Goal: Task Accomplishment & Management: Use online tool/utility

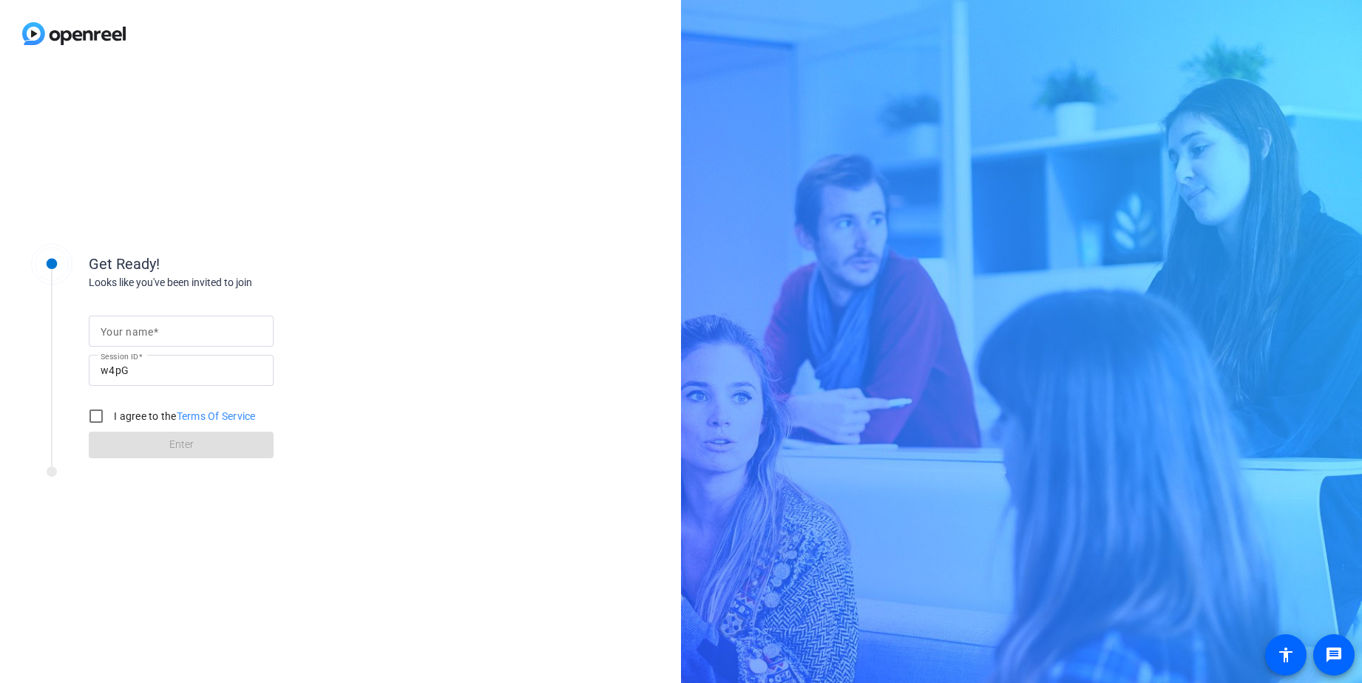
click at [154, 331] on span at bounding box center [155, 332] width 5 height 12
click at [154, 331] on input "Your name" at bounding box center [181, 331] width 161 height 18
type input "[PERSON_NAME]"
click at [92, 417] on input "I agree to the Terms Of Service" at bounding box center [96, 416] width 30 height 30
checkbox input "true"
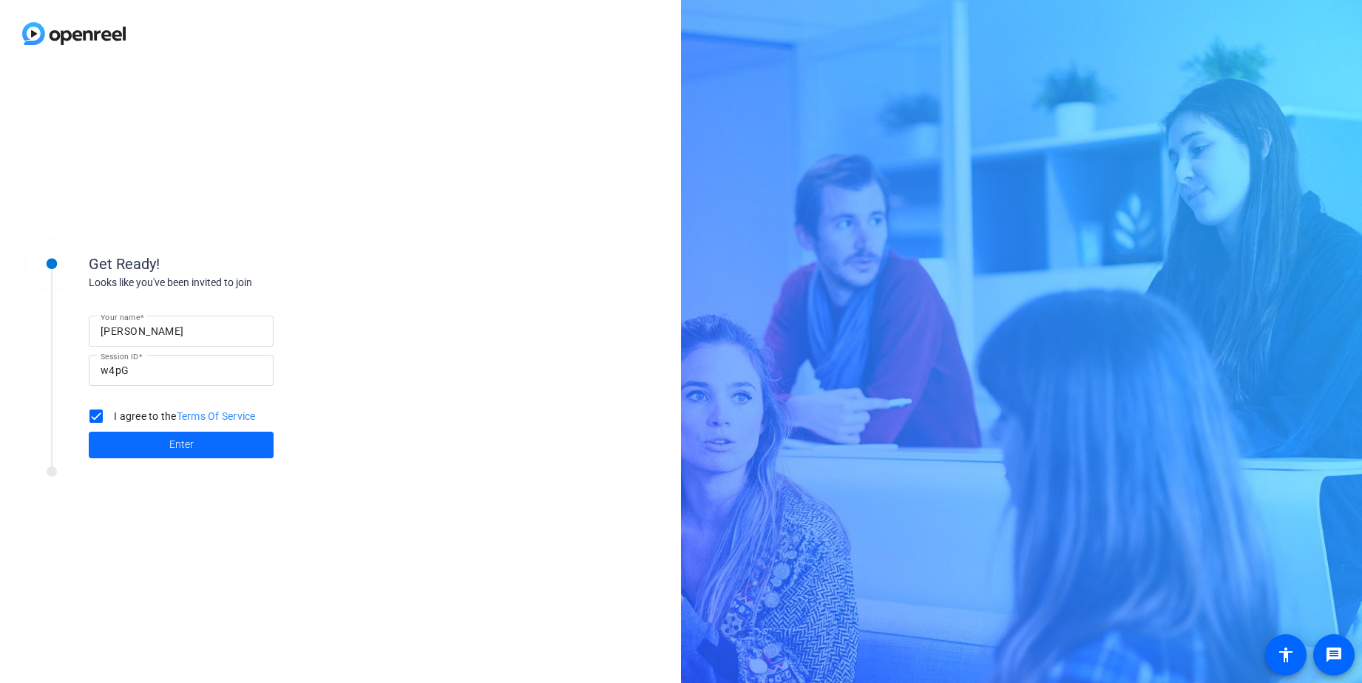
click at [173, 444] on span "Enter" at bounding box center [181, 445] width 24 height 16
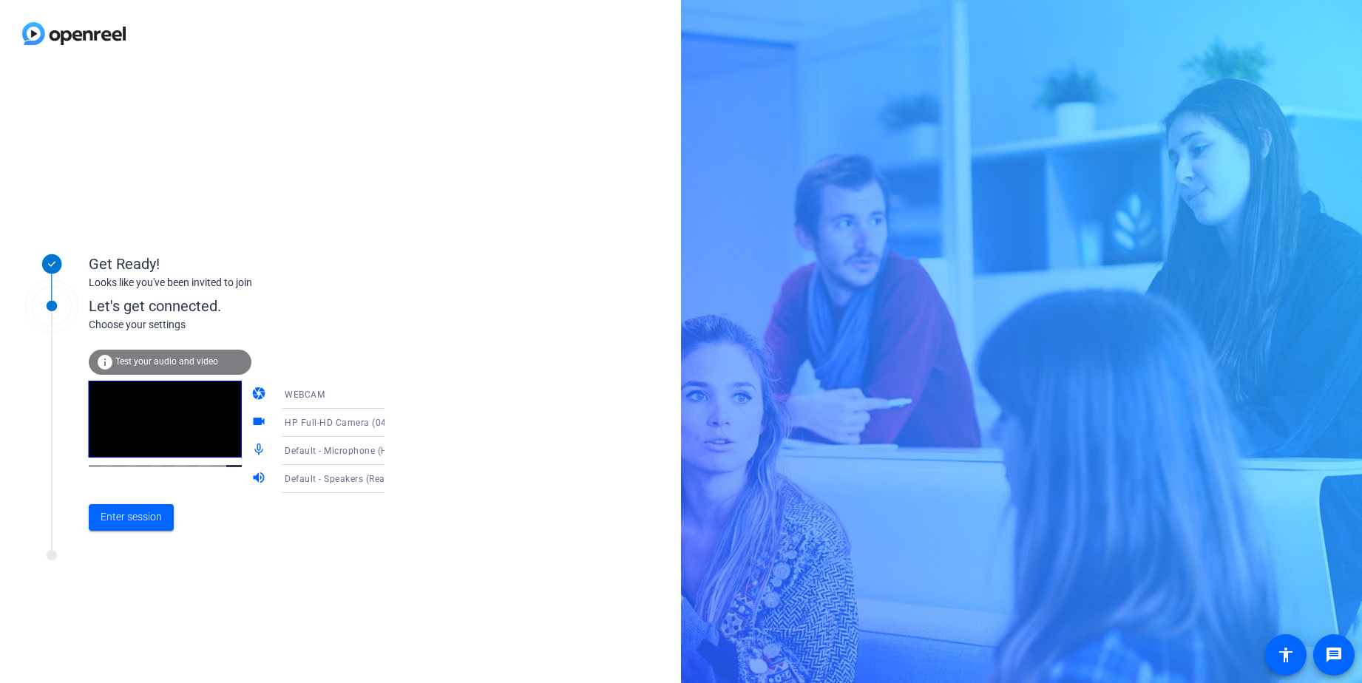
click at [396, 452] on icon at bounding box center [399, 451] width 7 height 4
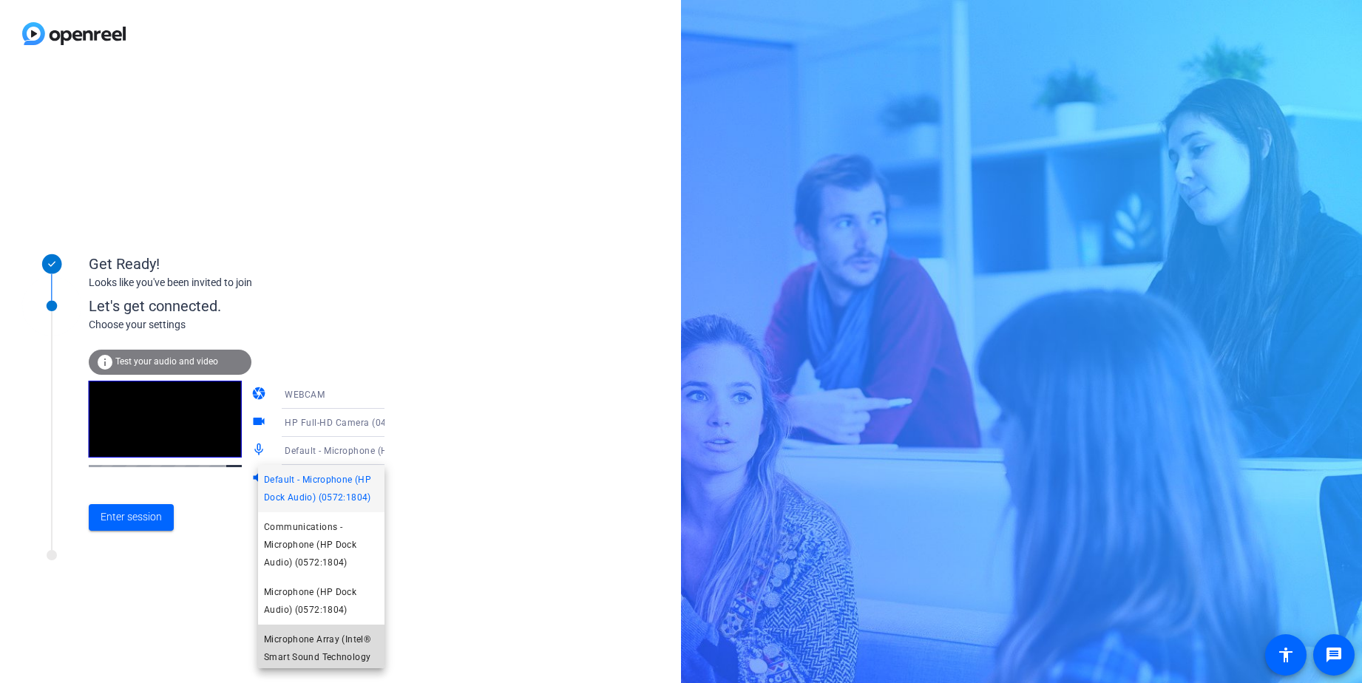
click at [316, 648] on span "Microphone Array (Intel® Smart Sound Technology (Intel® SST))" at bounding box center [321, 657] width 115 height 53
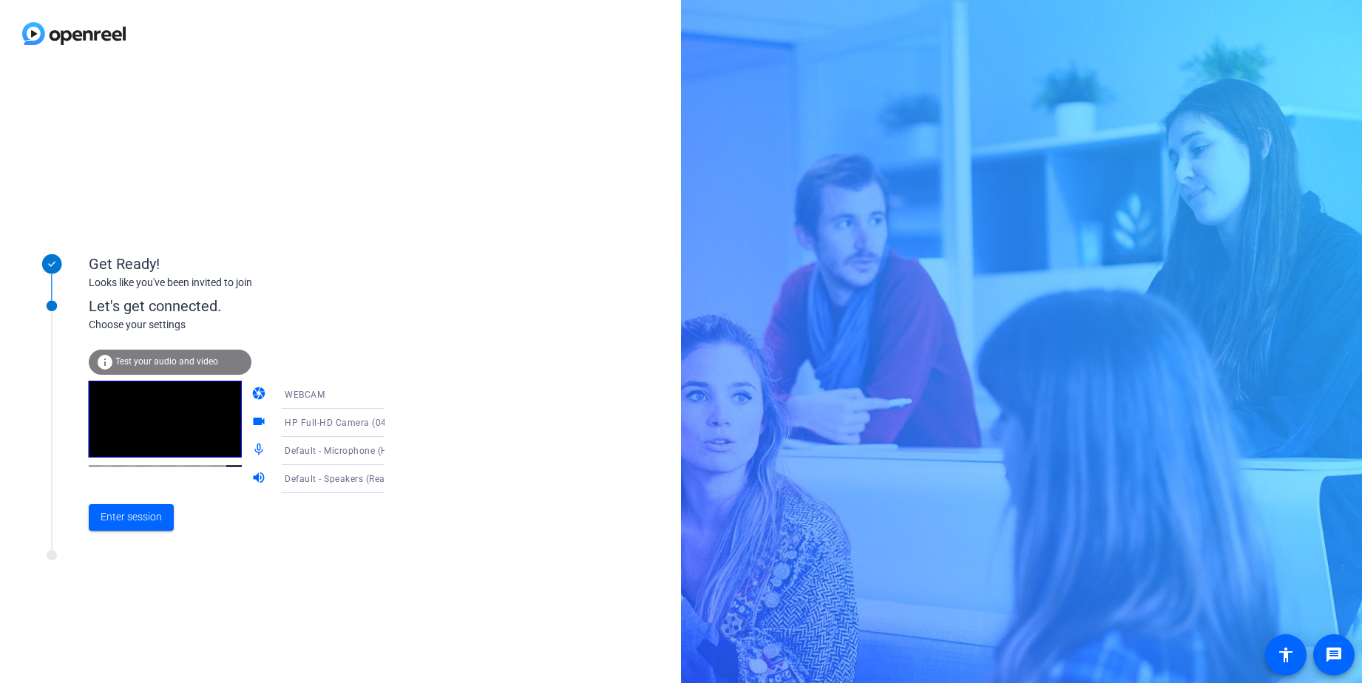
scroll to position [21, 0]
click at [396, 479] on icon at bounding box center [399, 480] width 7 height 4
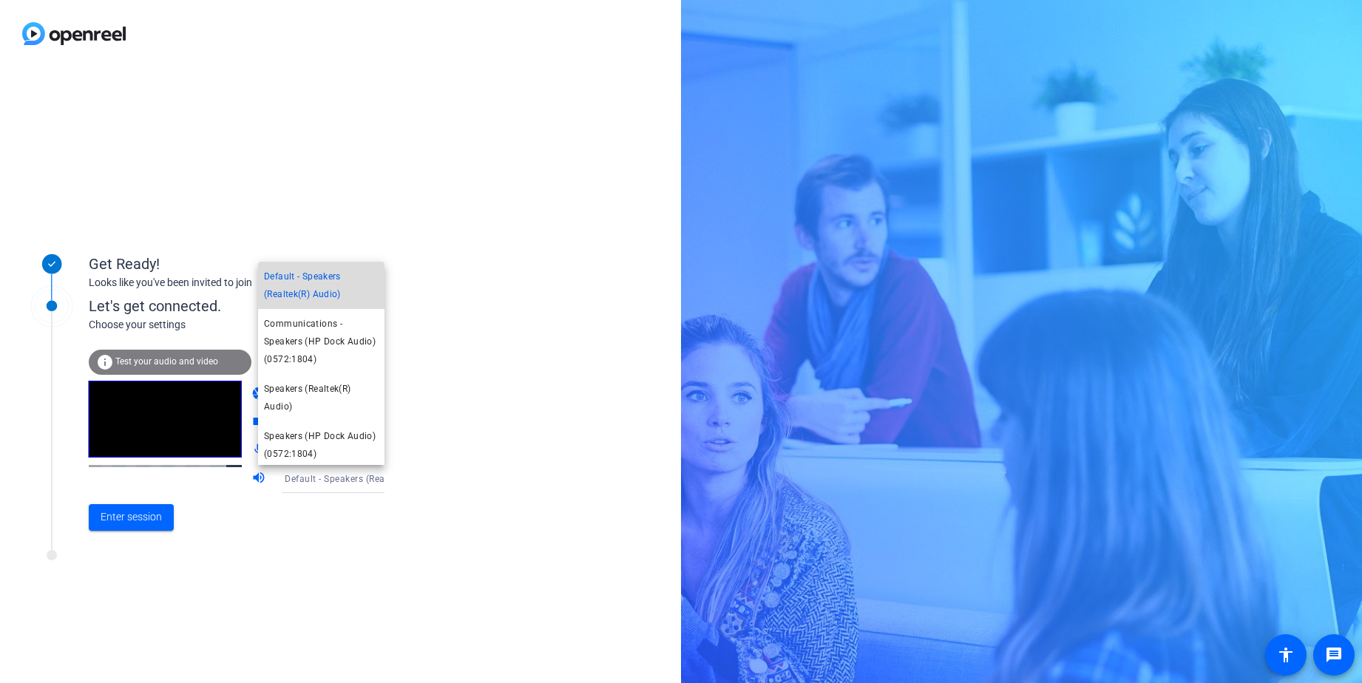
click at [325, 294] on span "Default - Speakers (Realtek(R) Audio)" at bounding box center [321, 285] width 115 height 35
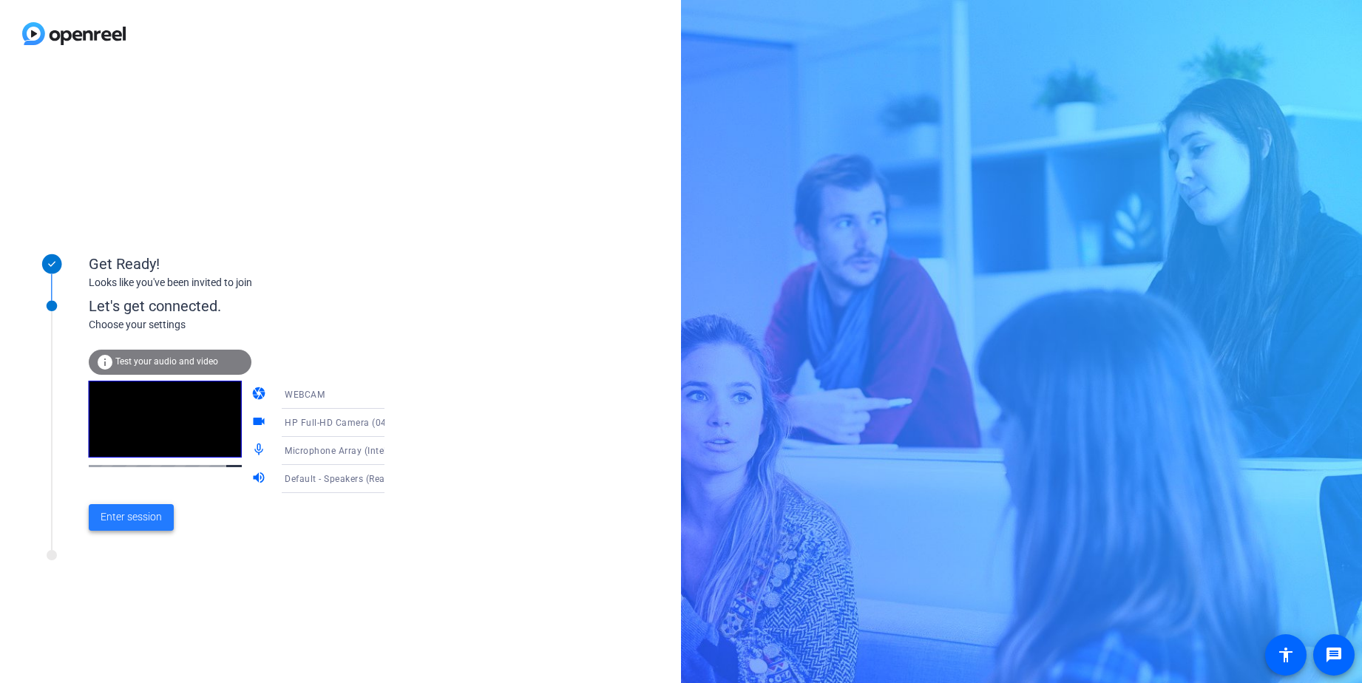
click at [155, 518] on span "Enter session" at bounding box center [131, 517] width 61 height 16
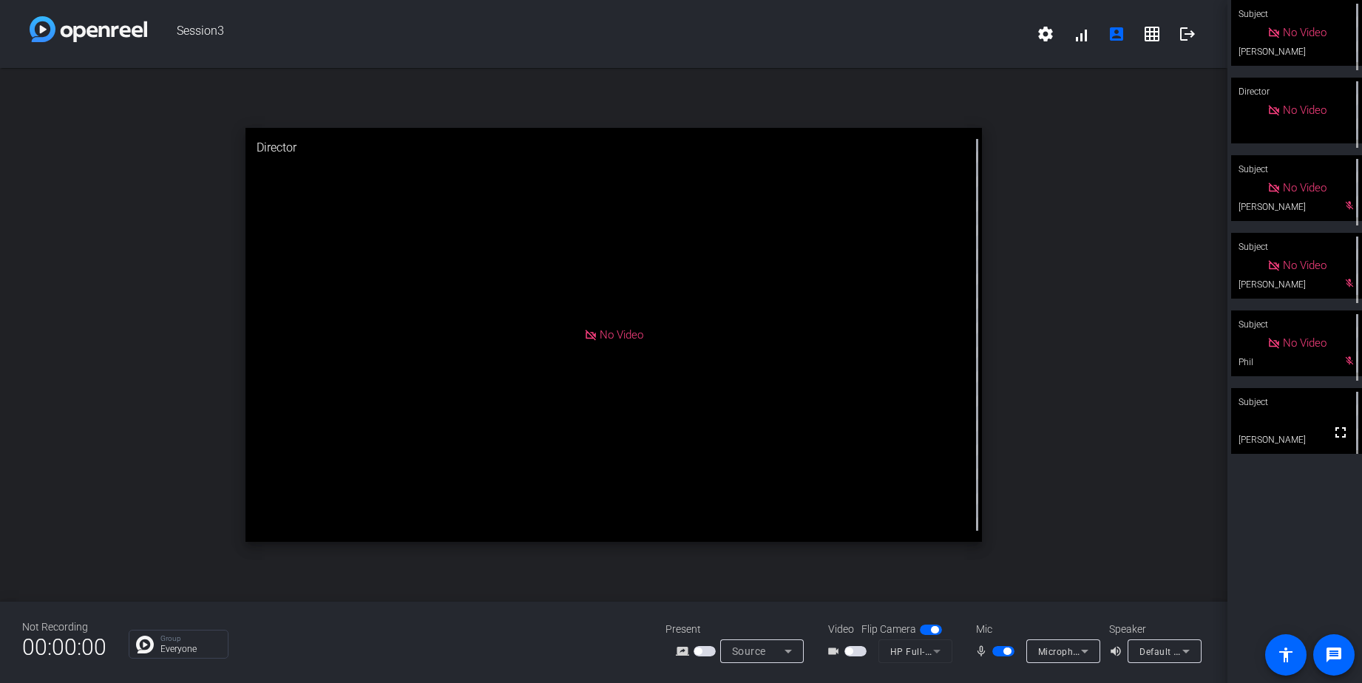
click at [1006, 652] on span "button" at bounding box center [1006, 651] width 7 height 7
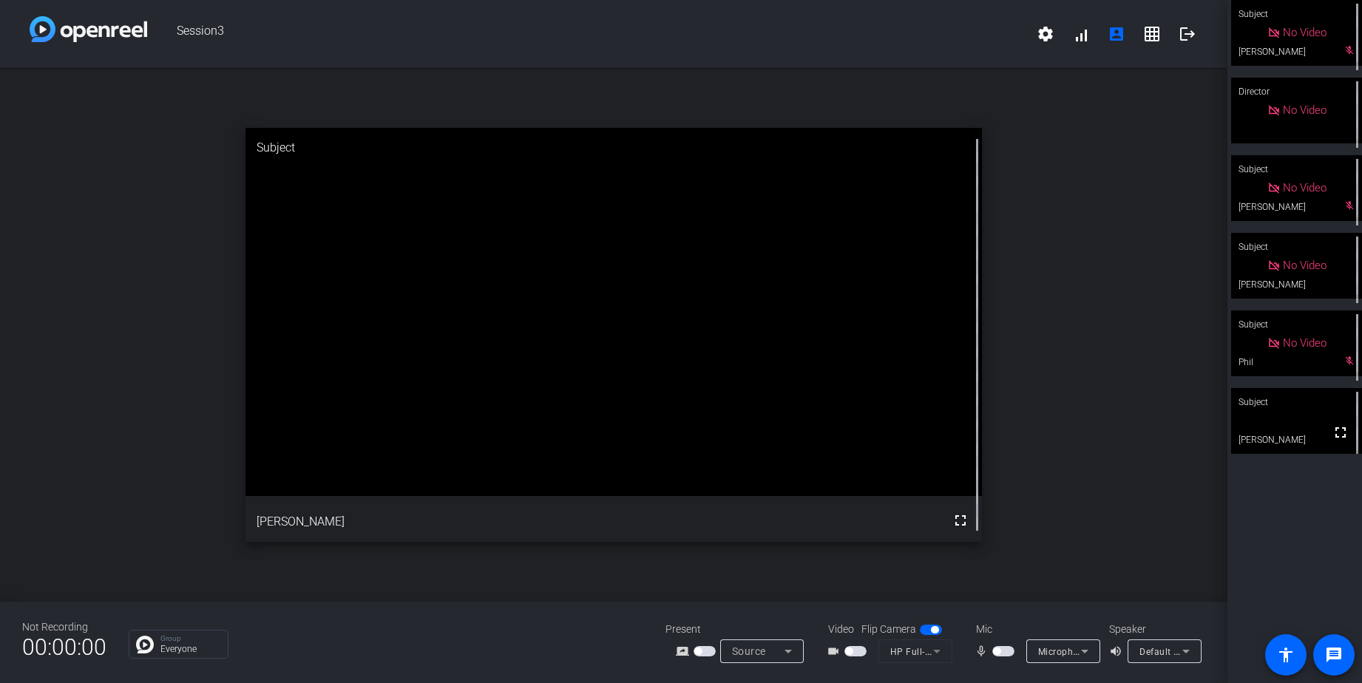
click at [995, 654] on span "button" at bounding box center [996, 651] width 7 height 7
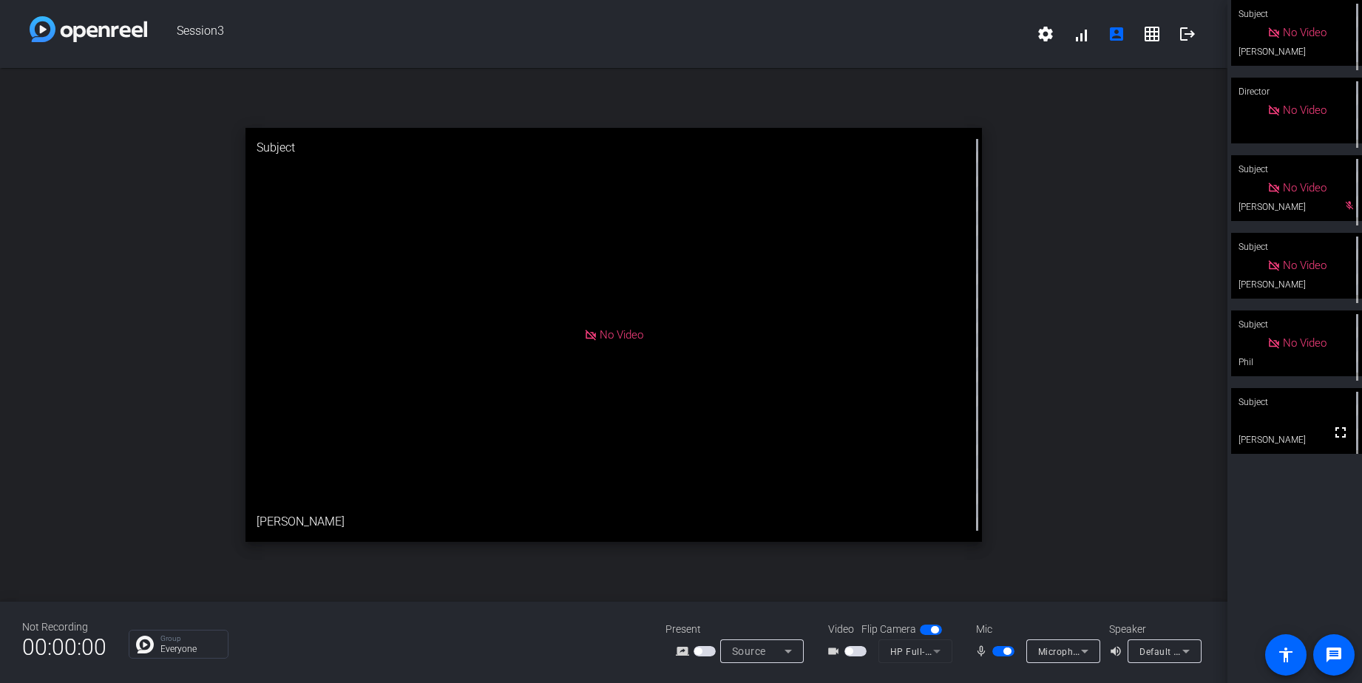
click at [1007, 652] on span "button" at bounding box center [1006, 651] width 7 height 7
